Goal: Task Accomplishment & Management: Manage account settings

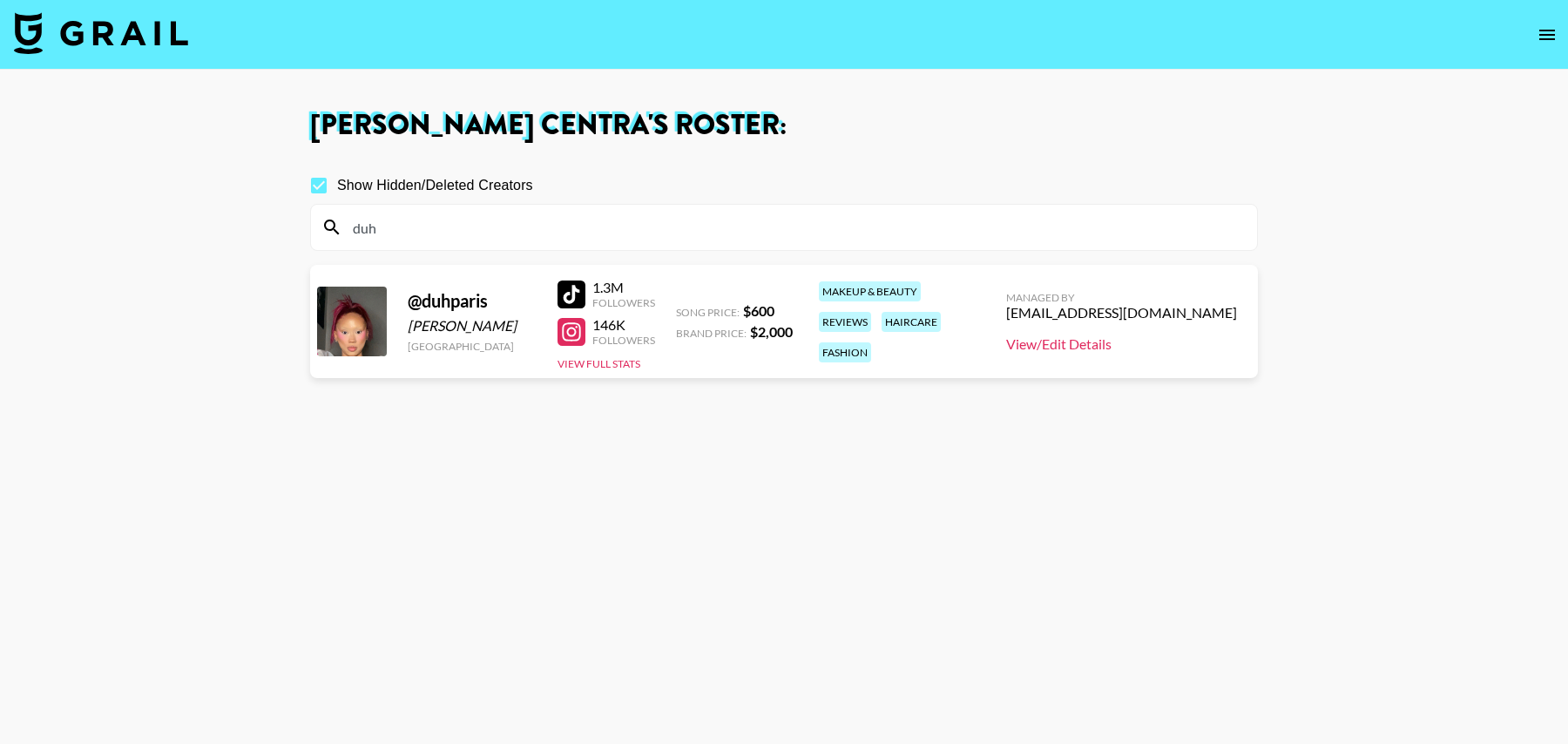
type input "duh"
click at [1124, 340] on link "View/Edit Details" at bounding box center [1121, 344] width 230 height 17
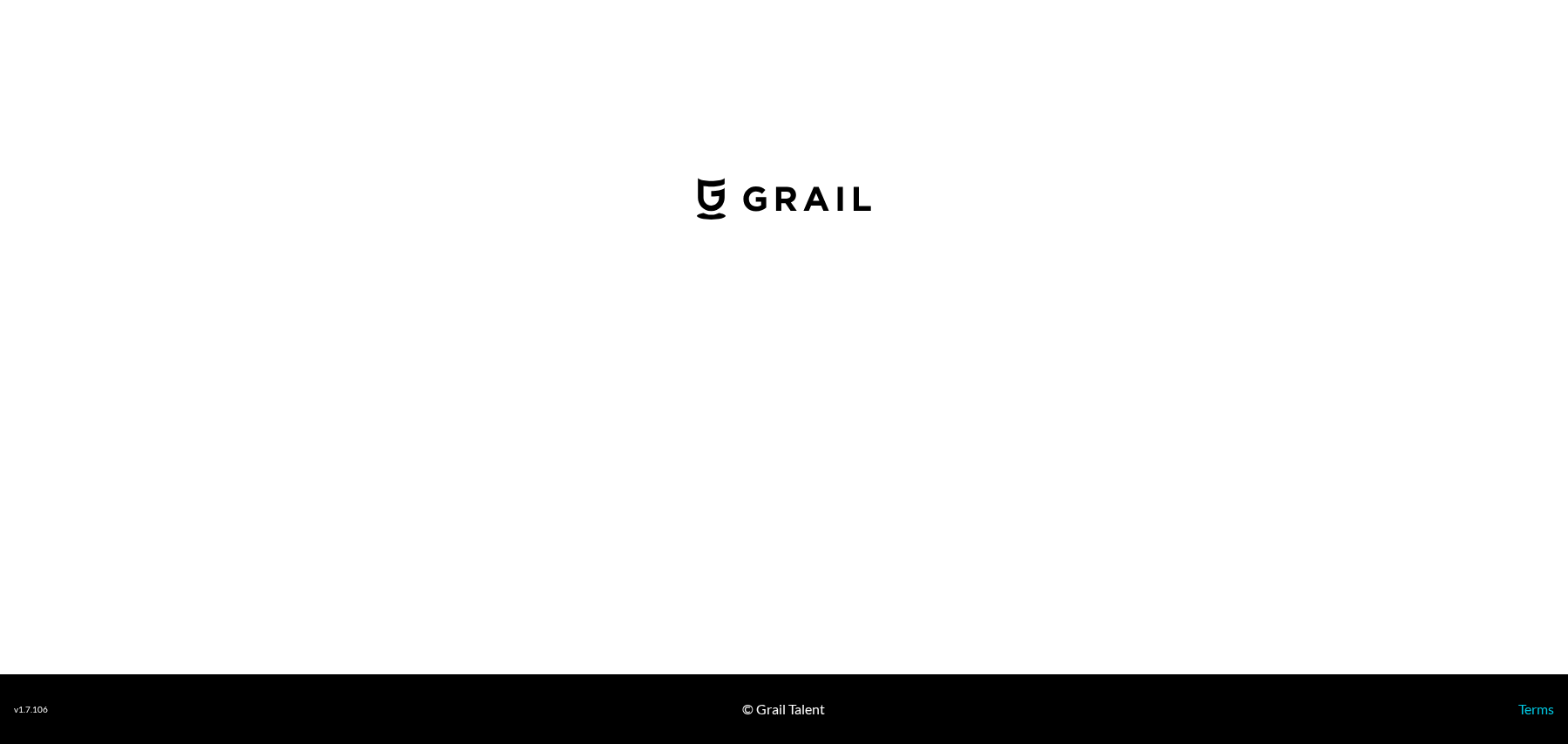
select select "USD"
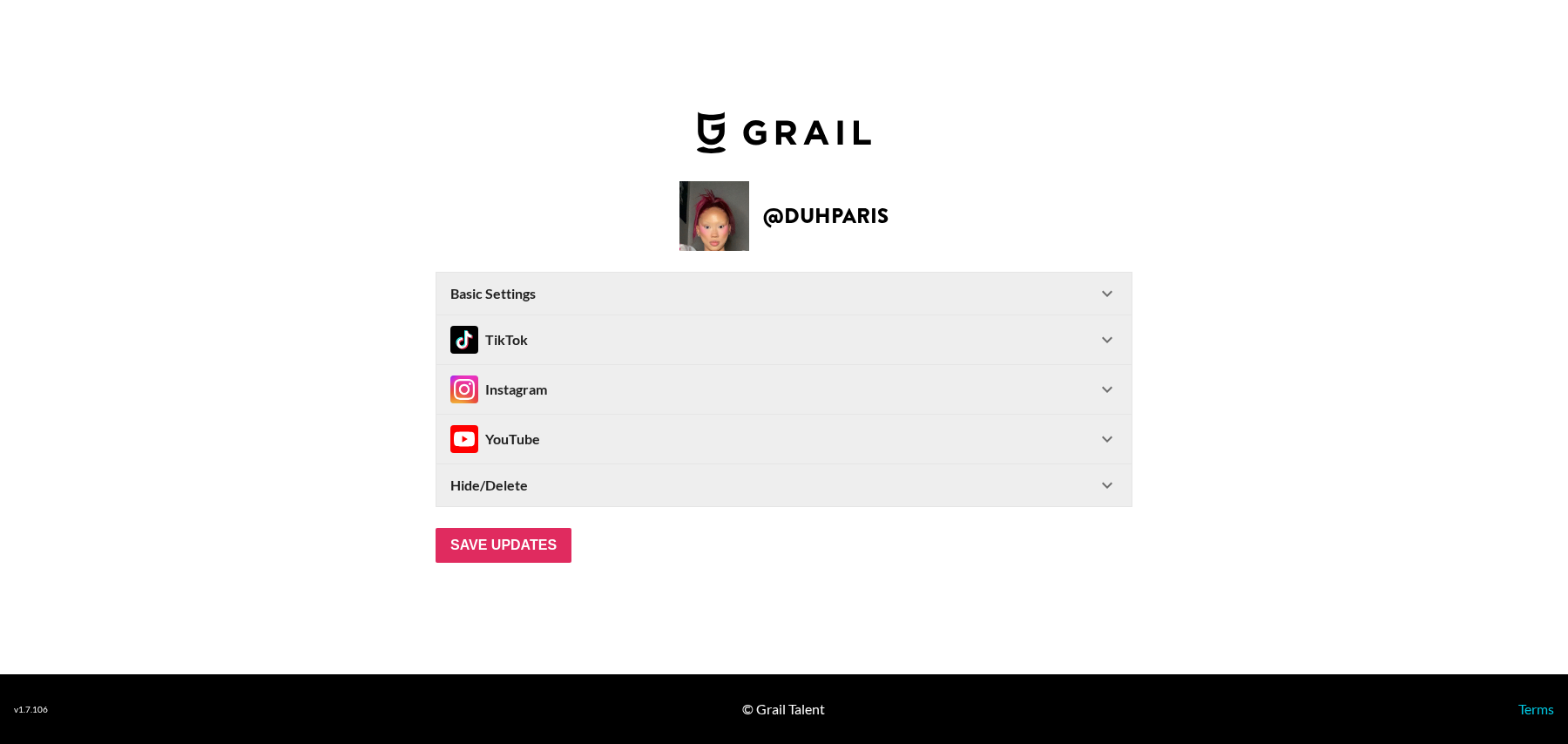
click at [611, 394] on div "Instagram" at bounding box center [774, 389] width 647 height 27
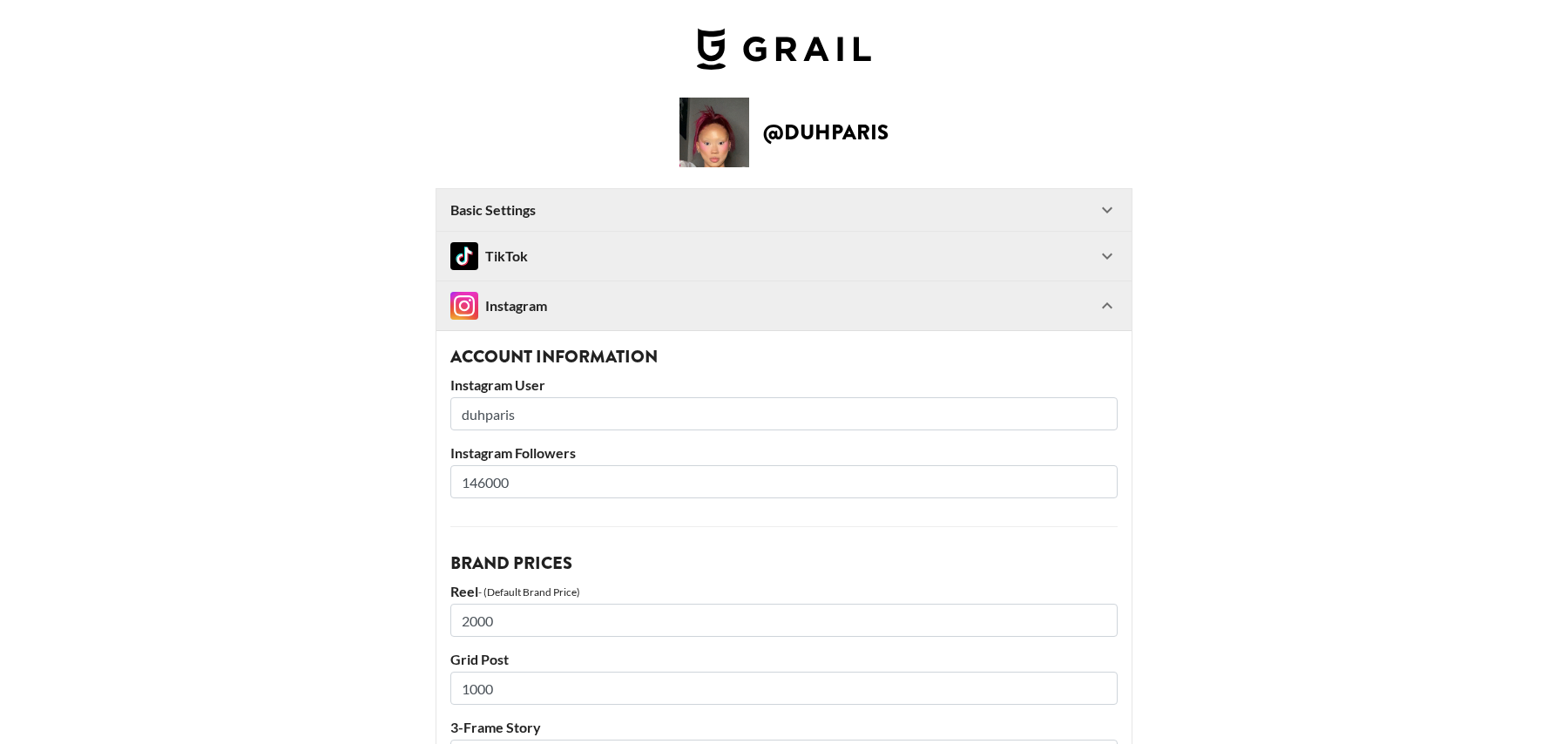
click at [456, 300] on img at bounding box center [464, 305] width 27 height 27
